Goal: Use online tool/utility: Utilize a website feature to perform a specific function

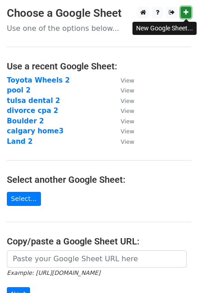
click at [187, 10] on icon at bounding box center [185, 12] width 5 height 6
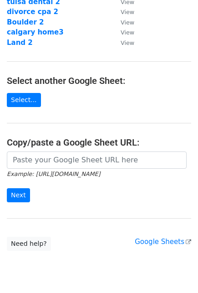
scroll to position [101, 0]
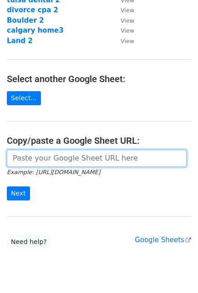
click at [102, 160] on input "url" at bounding box center [96, 158] width 179 height 17
paste input "[URL][DOMAIN_NAME]"
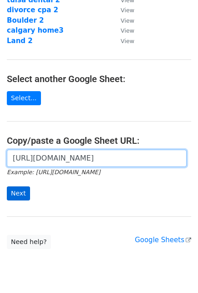
type input "[URL][DOMAIN_NAME]"
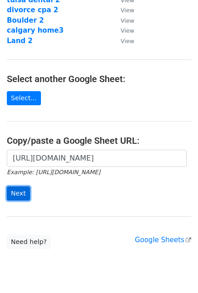
click at [15, 195] on input "Next" at bounding box center [18, 194] width 23 height 14
